Goal: Transaction & Acquisition: Download file/media

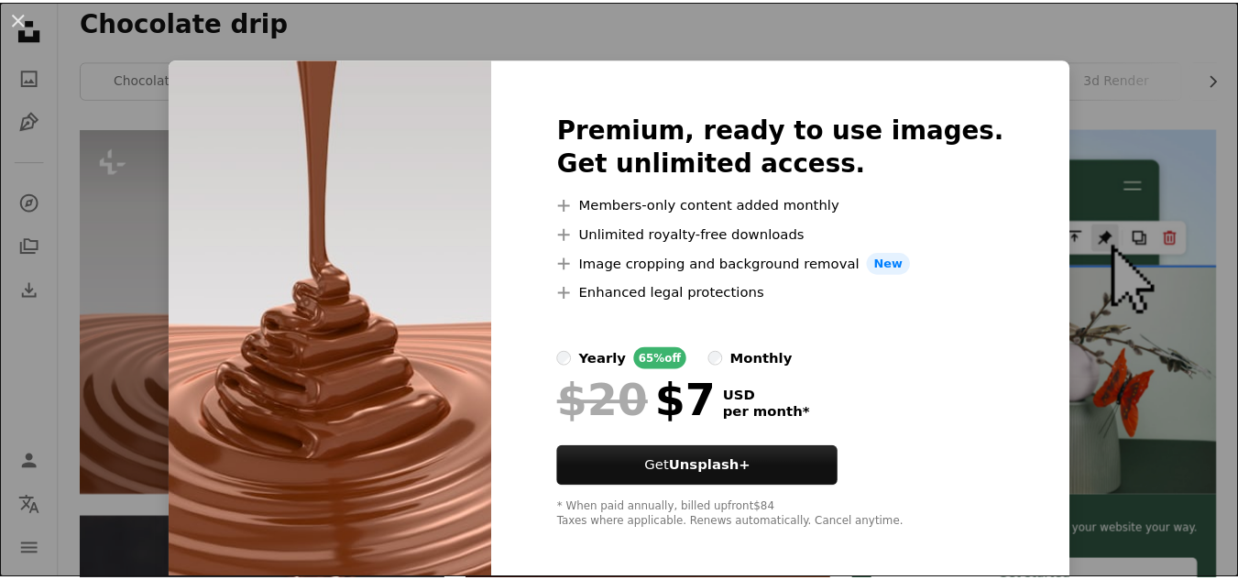
scroll to position [329, 0]
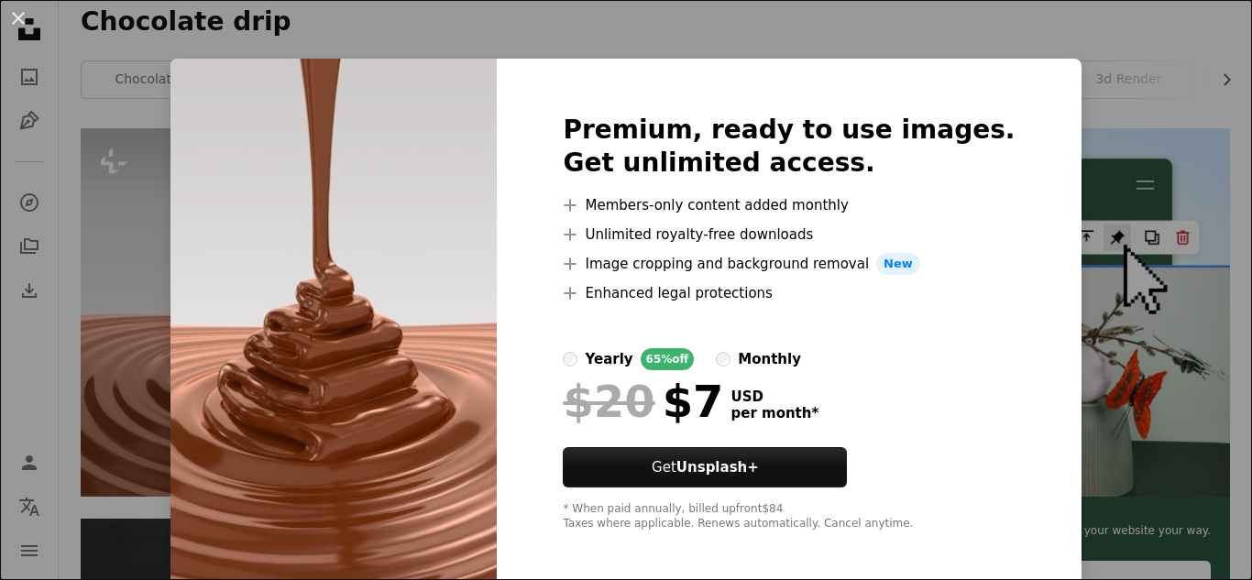
click at [1074, 49] on div "An X shape Premium, ready to use images. Get unlimited access. A plus sign Memb…" at bounding box center [626, 290] width 1252 height 580
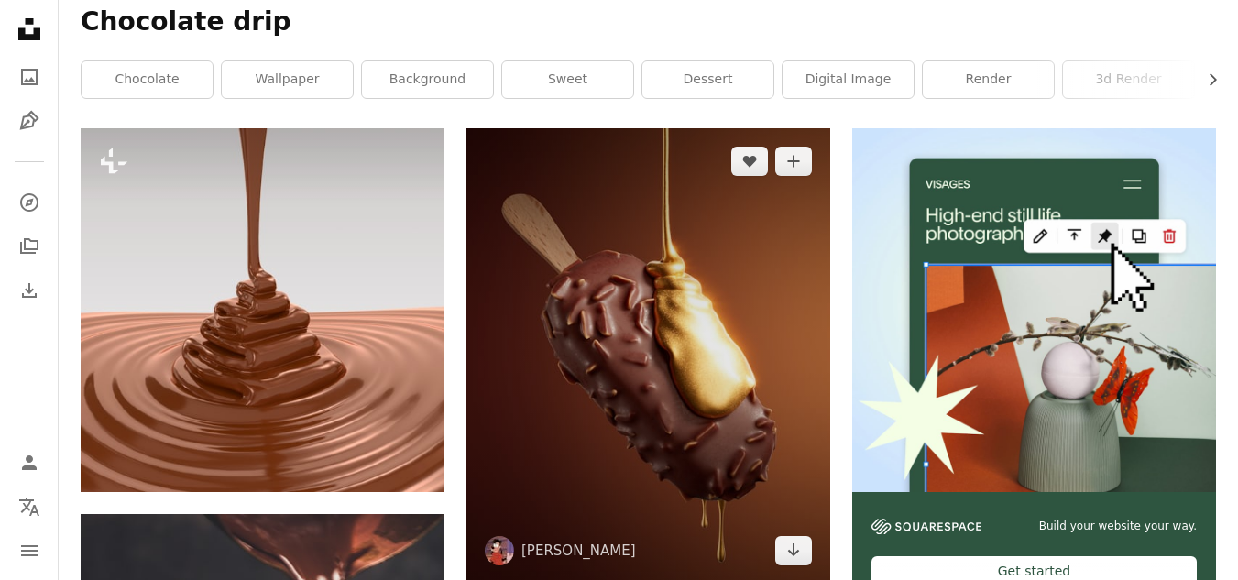
click at [680, 394] on img at bounding box center [648, 355] width 364 height 454
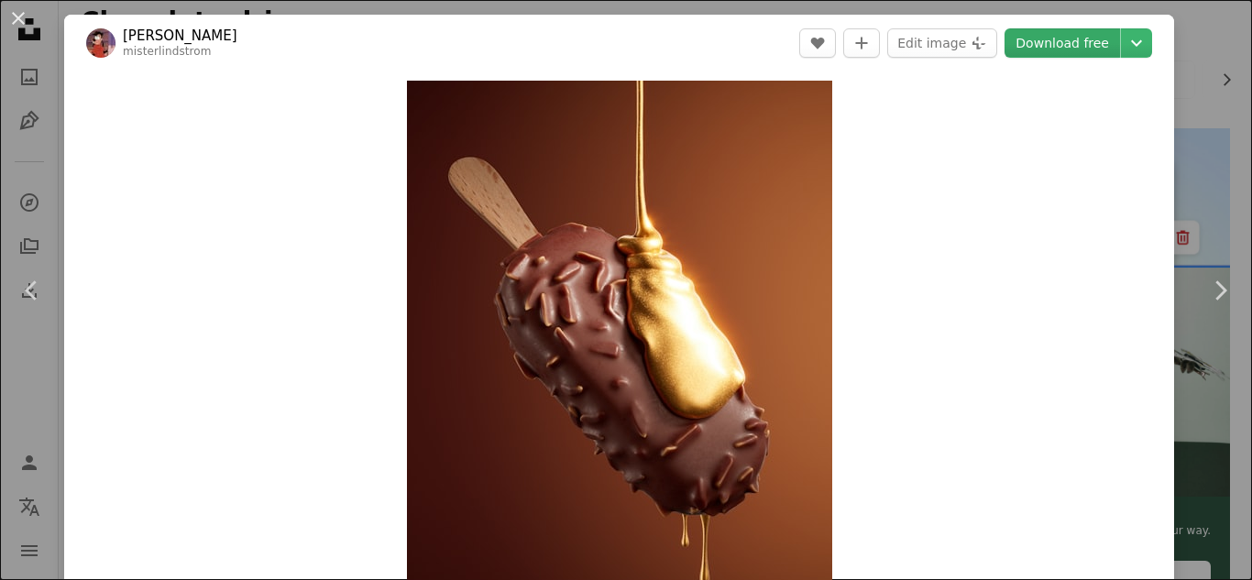
click at [1043, 47] on link "Download free" at bounding box center [1061, 42] width 115 height 29
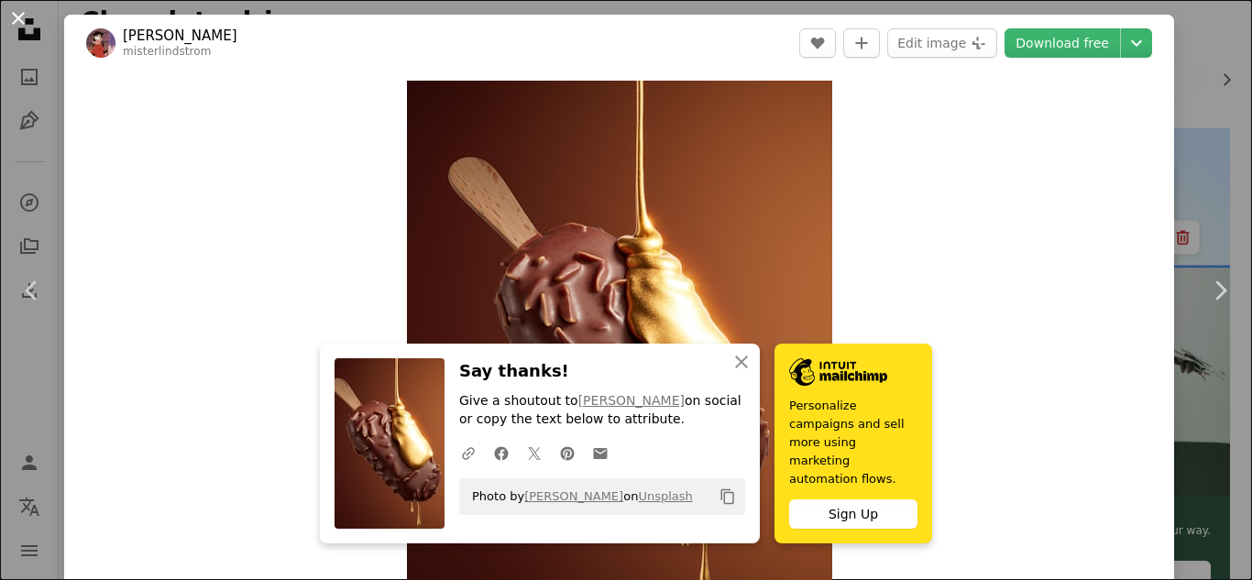
click at [19, 14] on button "An X shape" at bounding box center [18, 18] width 22 height 22
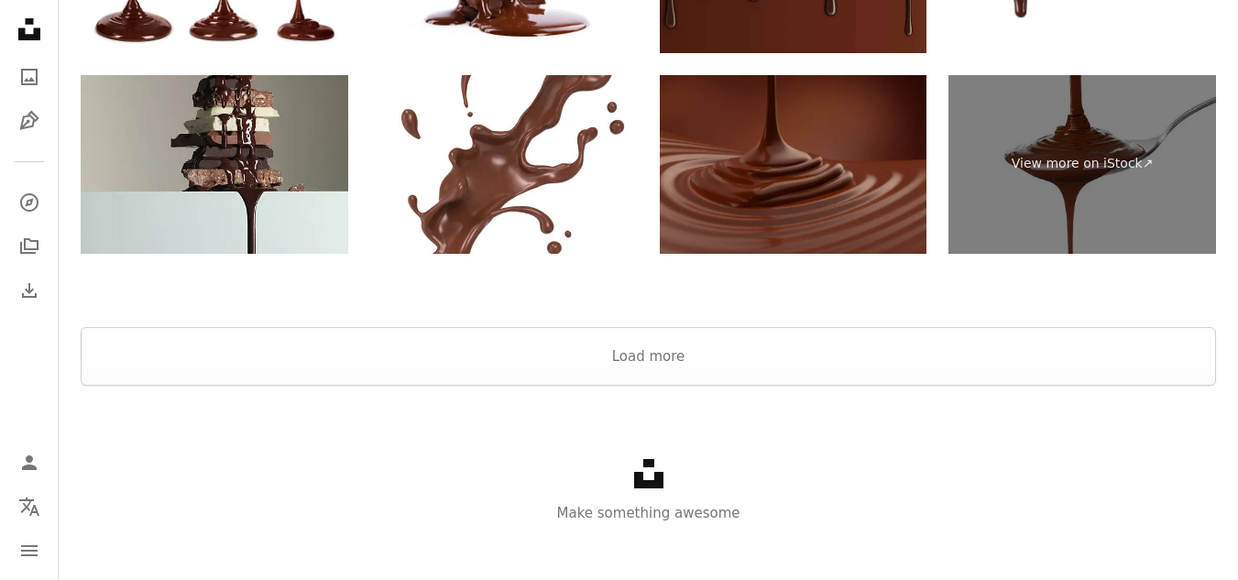
scroll to position [4337, 0]
